Goal: Task Accomplishment & Management: Manage account settings

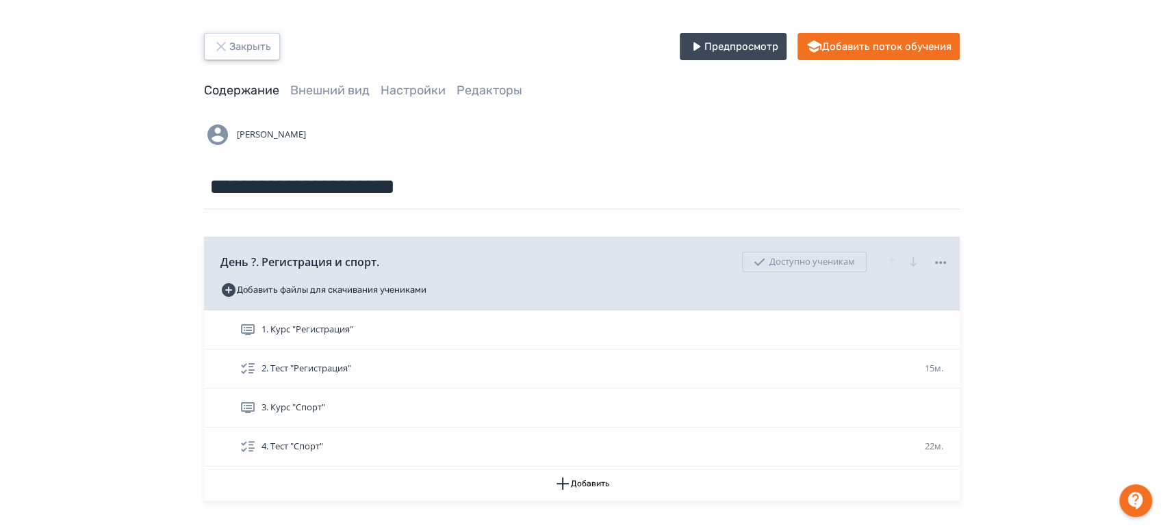
click at [218, 57] on button "Закрыть" at bounding box center [242, 46] width 76 height 27
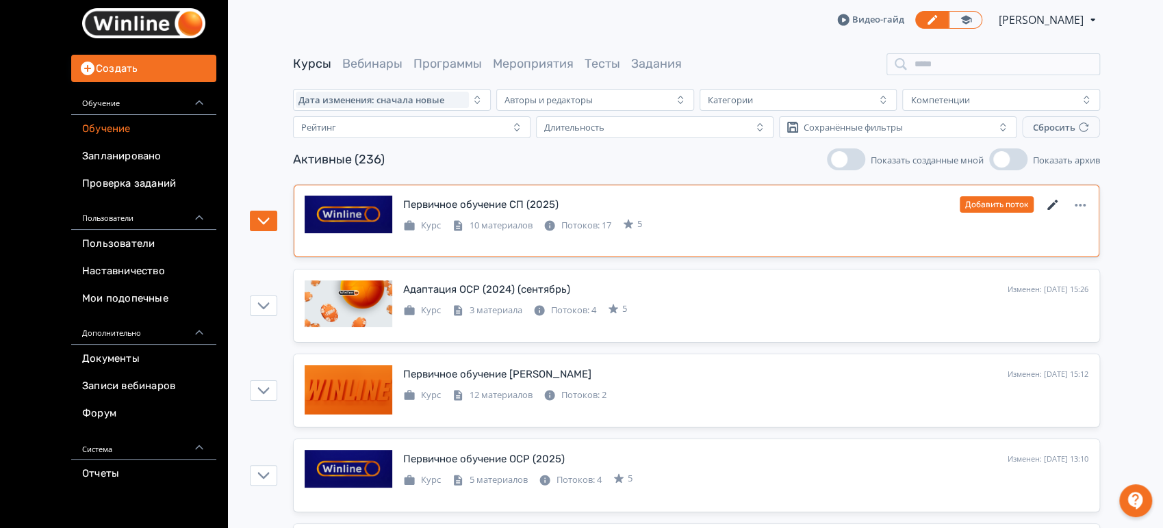
click at [1057, 205] on icon at bounding box center [1053, 205] width 16 height 16
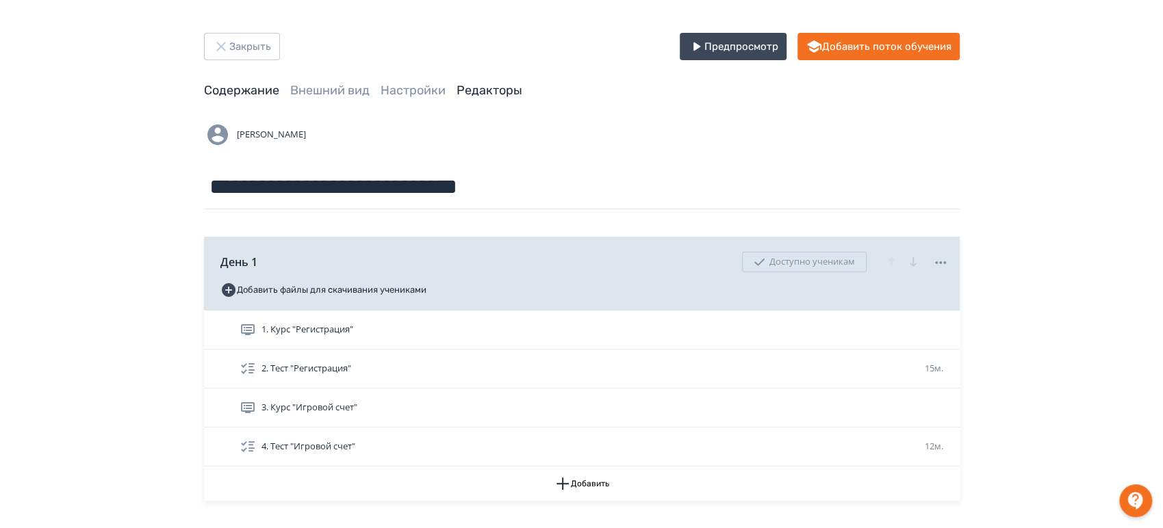
click at [477, 88] on link "Редакторы" at bounding box center [490, 90] width 66 height 15
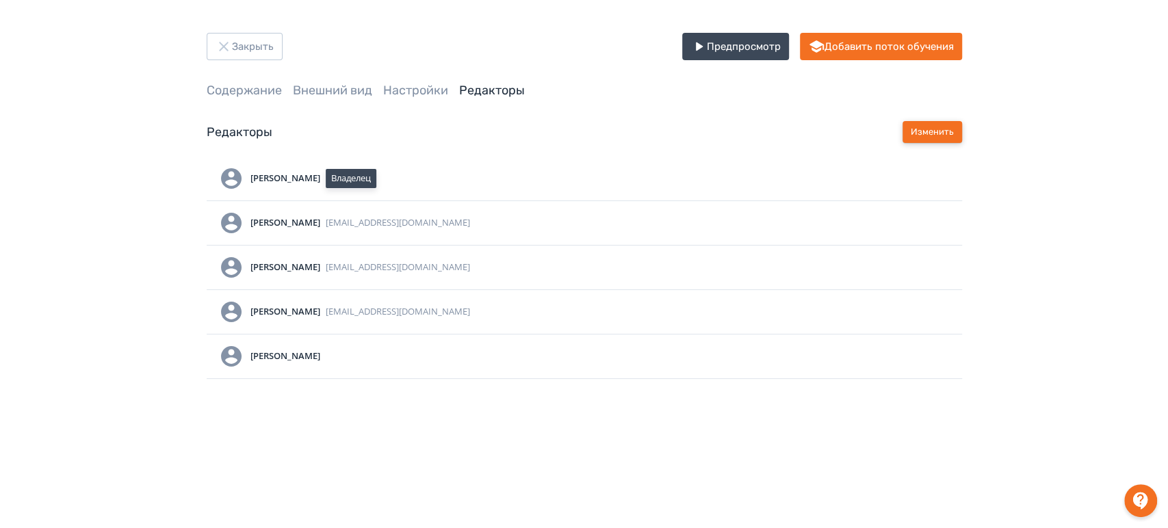
click at [938, 131] on button "Изменить" at bounding box center [933, 132] width 60 height 22
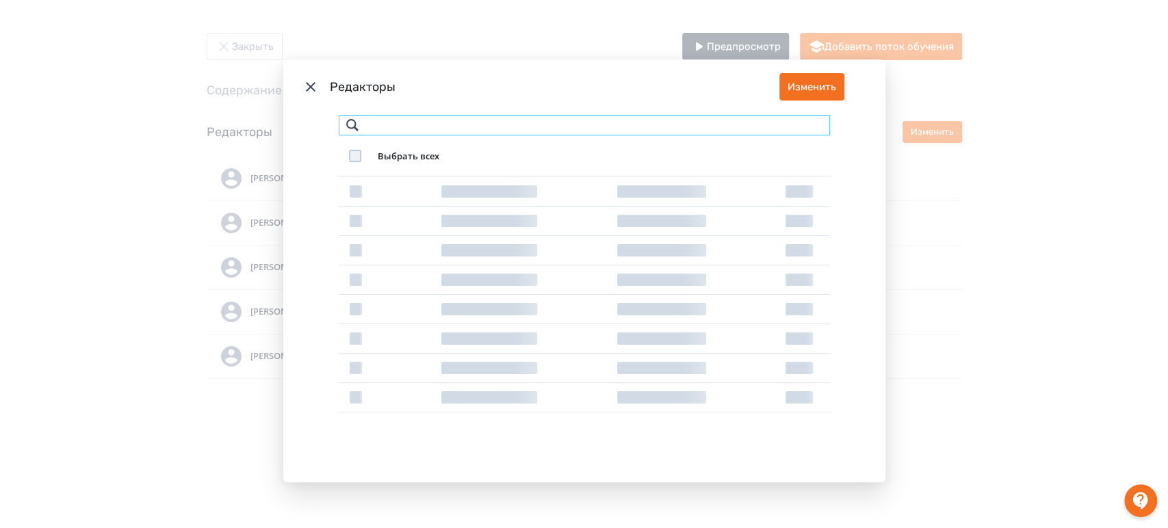
click at [454, 127] on input "Modal" at bounding box center [584, 125] width 493 height 22
click at [303, 86] on icon "Modal" at bounding box center [311, 87] width 16 height 16
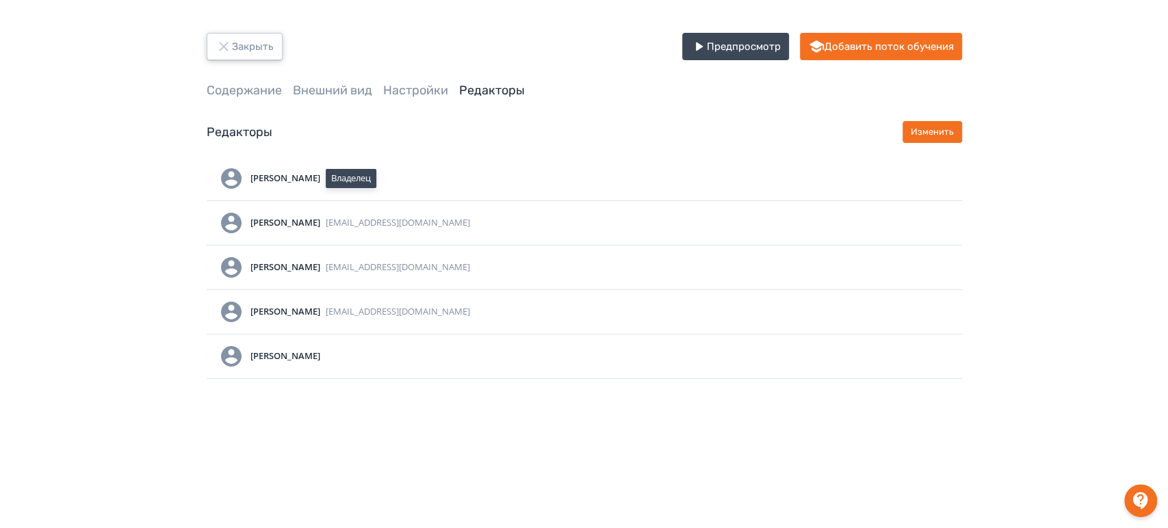
click at [246, 44] on button "Закрыть" at bounding box center [245, 46] width 76 height 27
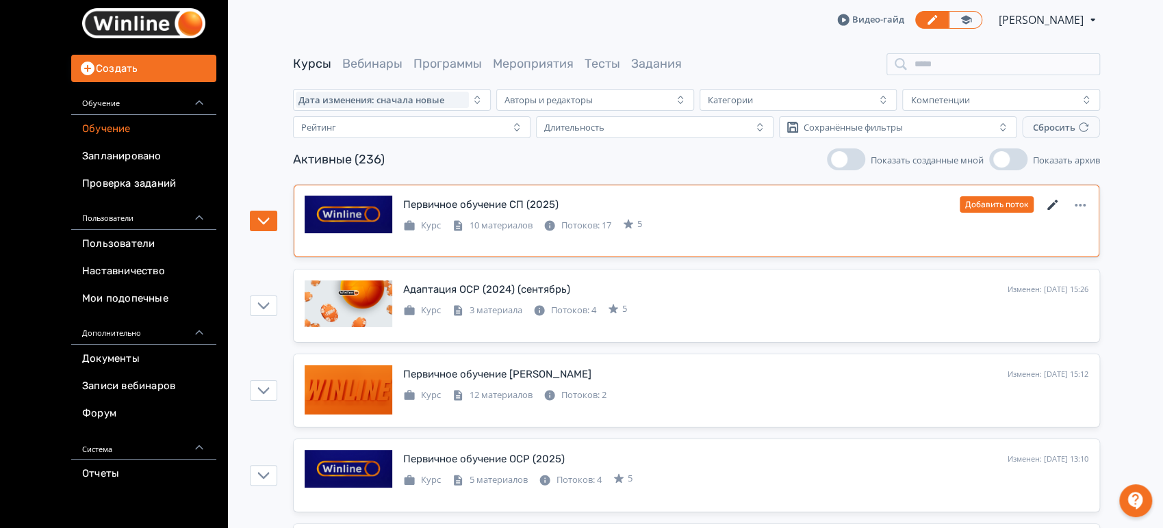
click at [1051, 201] on icon at bounding box center [1053, 205] width 16 height 16
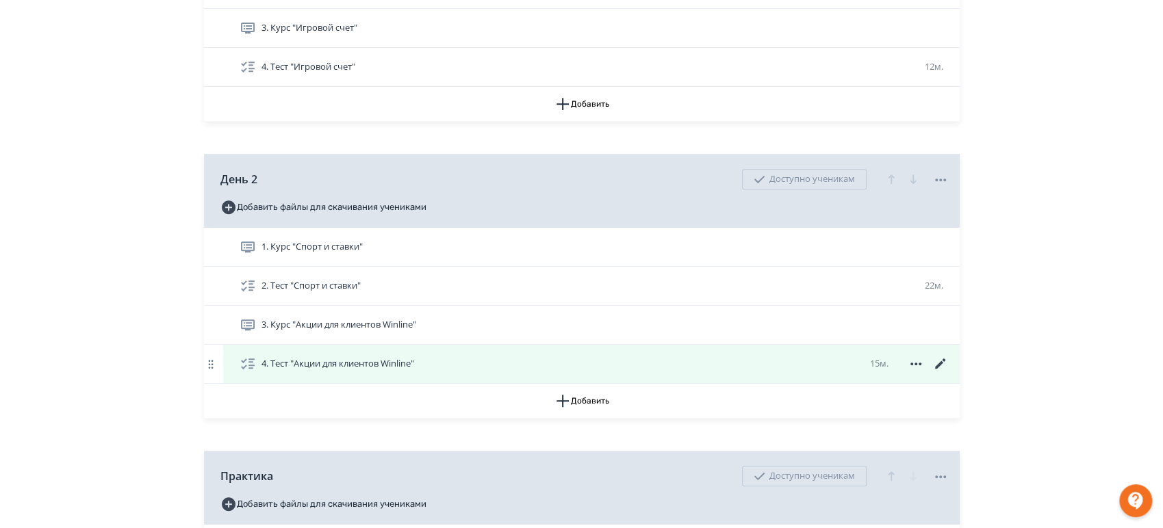
scroll to position [456, 0]
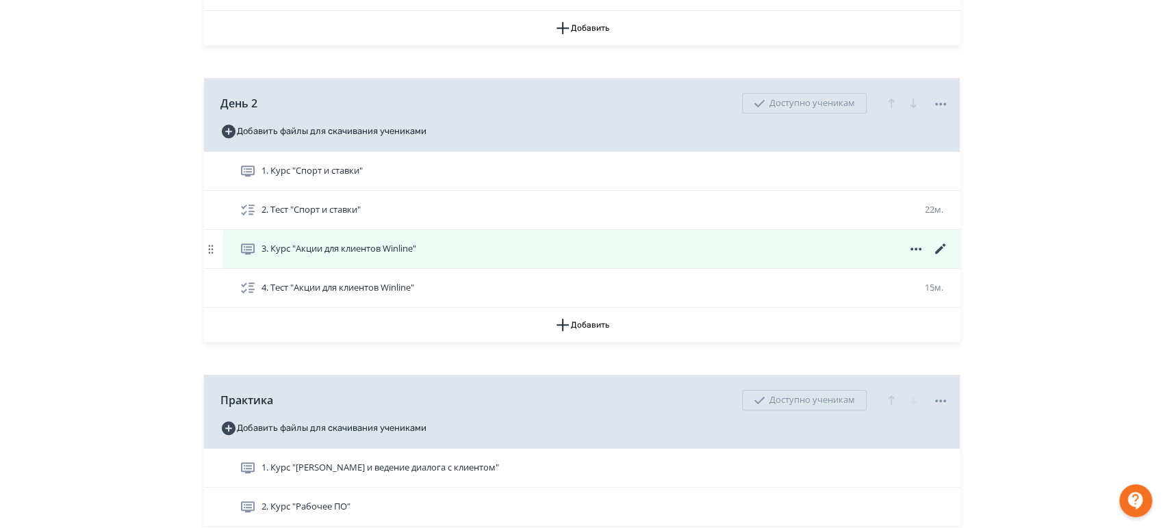
click at [938, 245] on icon at bounding box center [940, 249] width 16 height 16
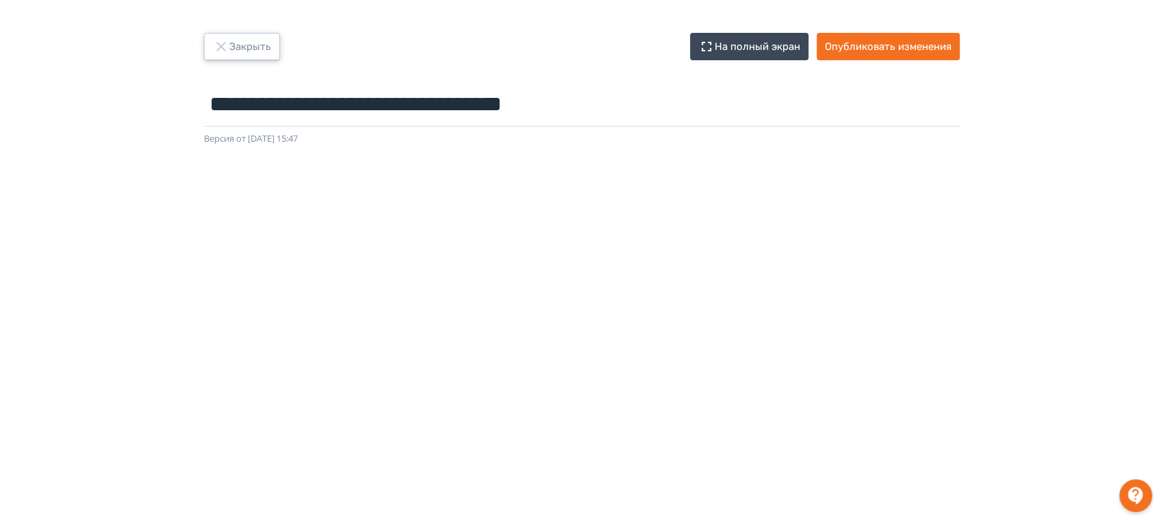
click at [219, 51] on icon "button" at bounding box center [221, 46] width 16 height 16
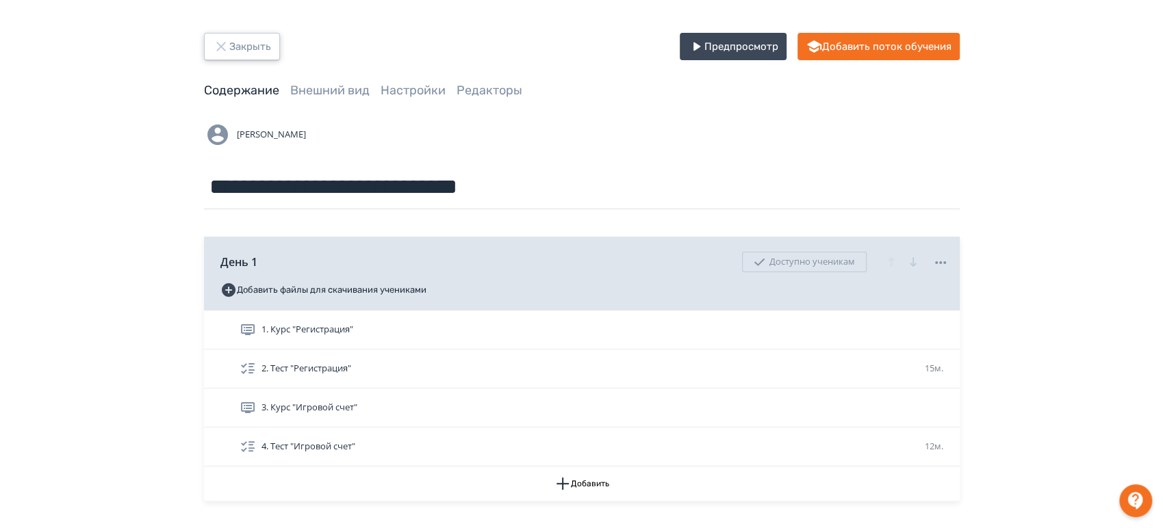
click at [218, 48] on icon "button" at bounding box center [220, 46] width 9 height 9
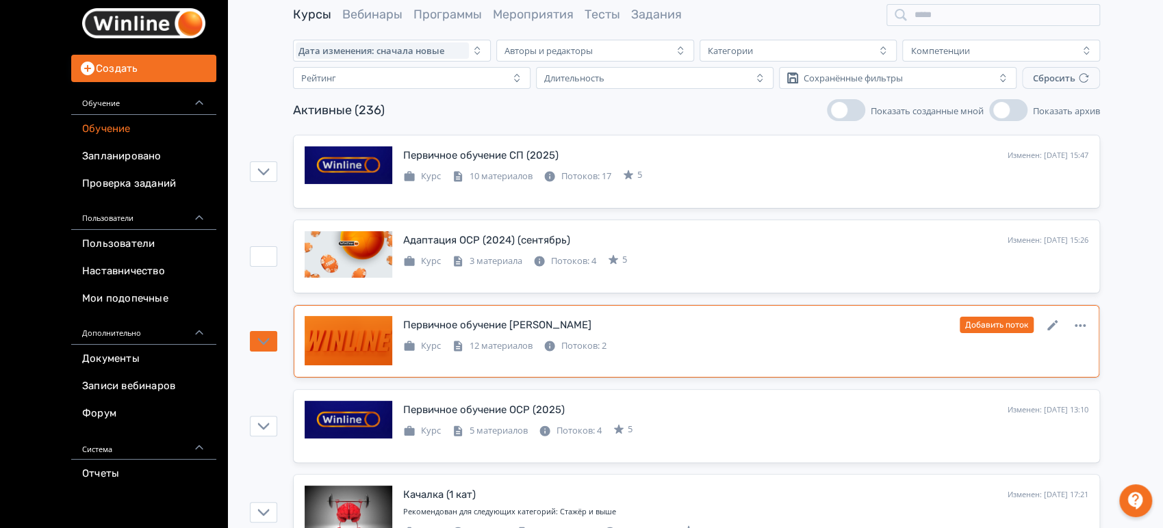
scroll to position [76, 0]
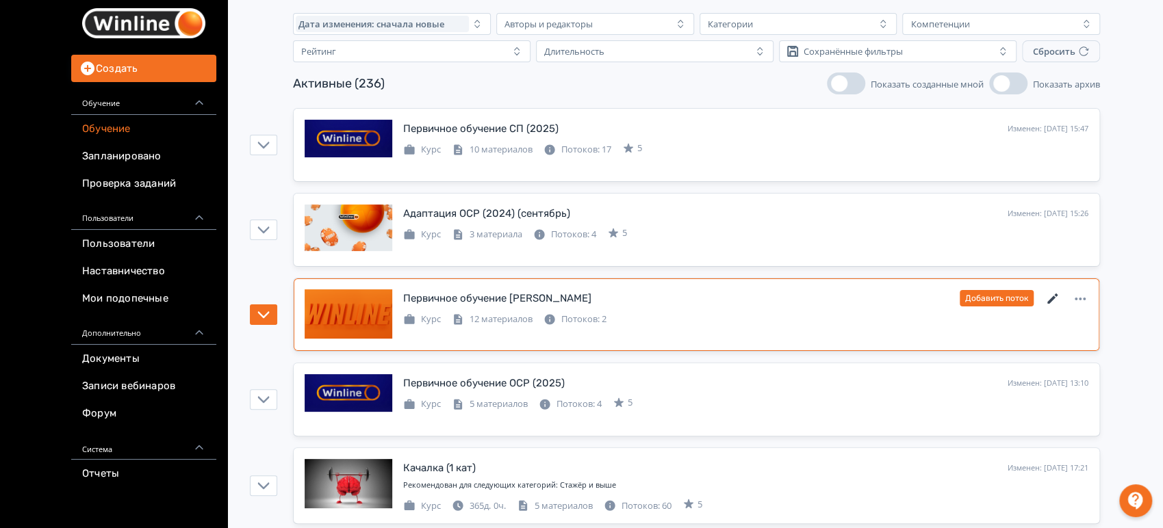
click at [1056, 294] on icon at bounding box center [1052, 299] width 10 height 10
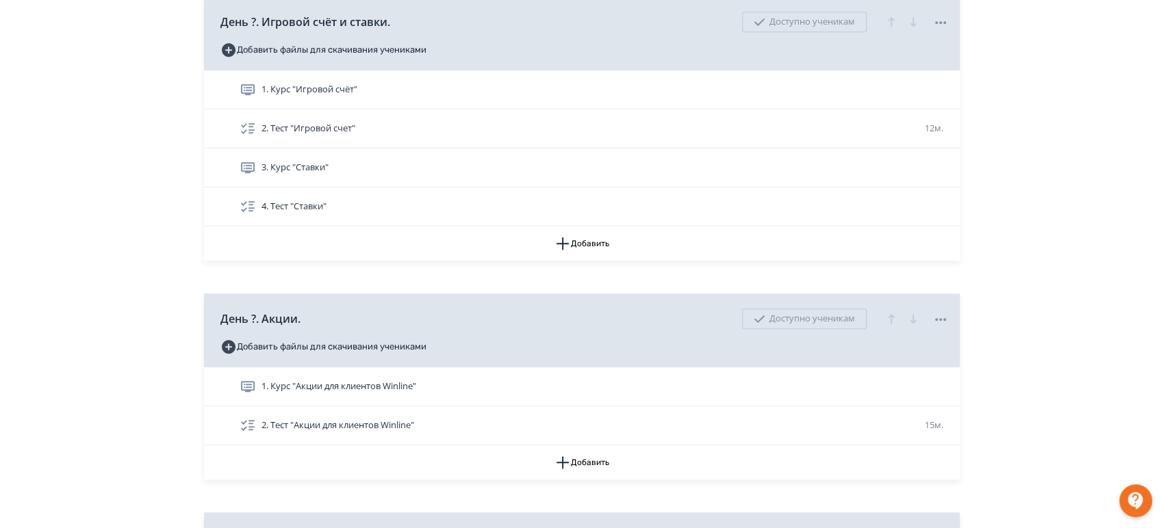
scroll to position [608, 0]
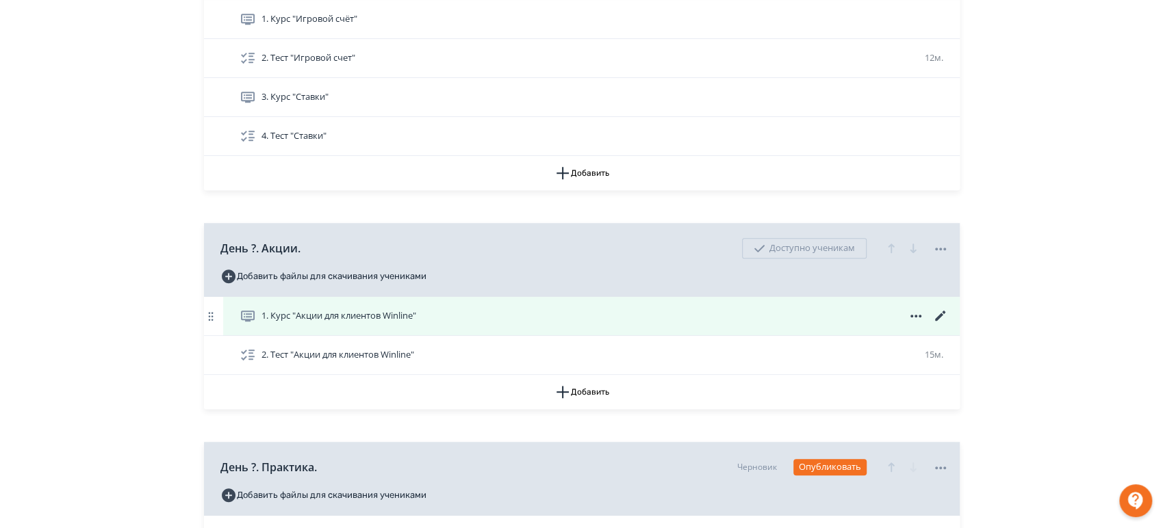
click at [941, 316] on icon at bounding box center [940, 316] width 16 height 16
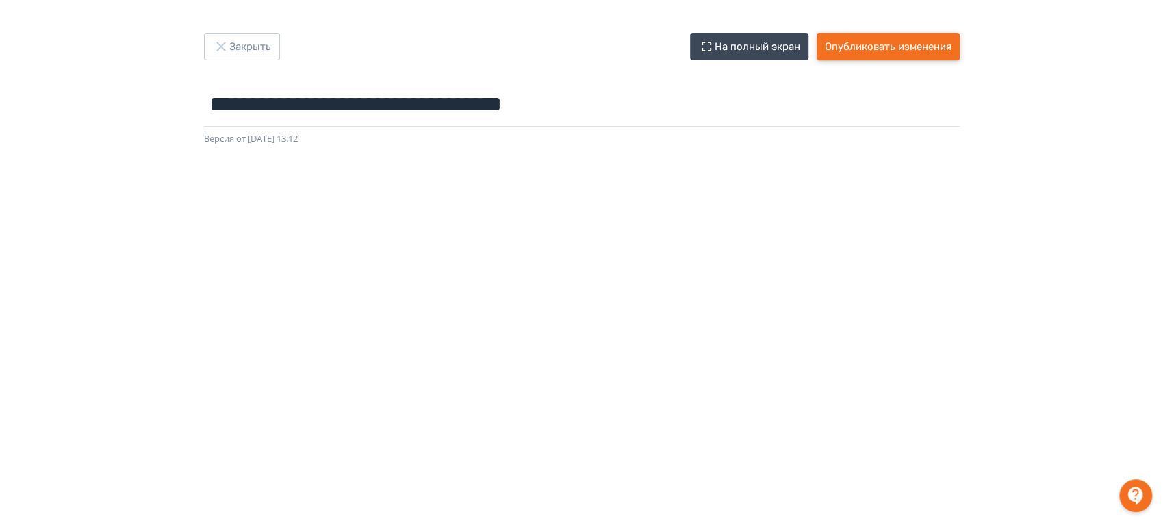
click at [884, 57] on button "Опубликовать изменения" at bounding box center [888, 46] width 143 height 27
